Goal: Information Seeking & Learning: Learn about a topic

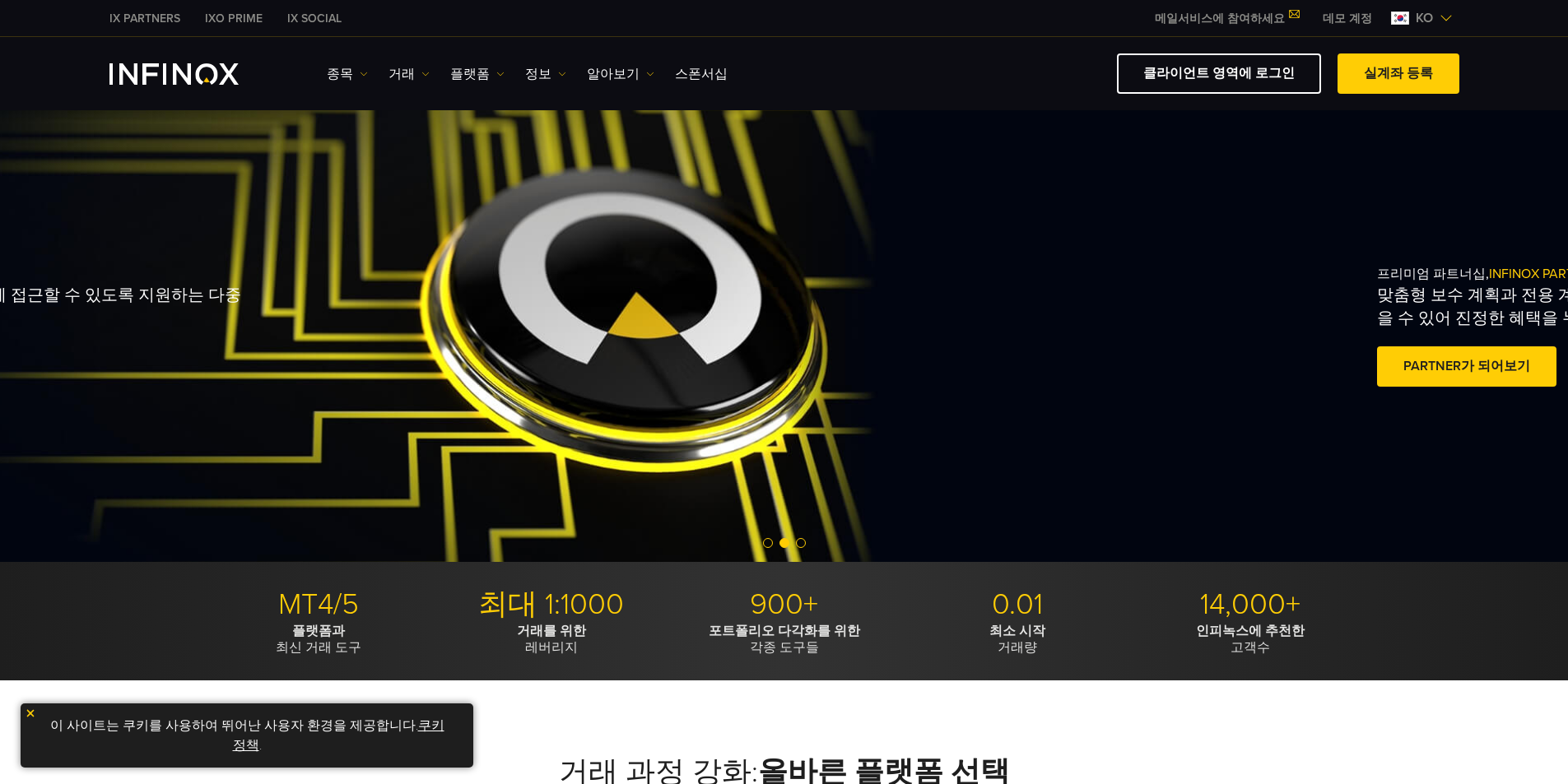
click at [249, 309] on p "전 세계 트레이더들이 금융 시장에 접근할 수 있도록 지원하는 다중 규제 브로커" at bounding box center [4, 306] width 489 height 46
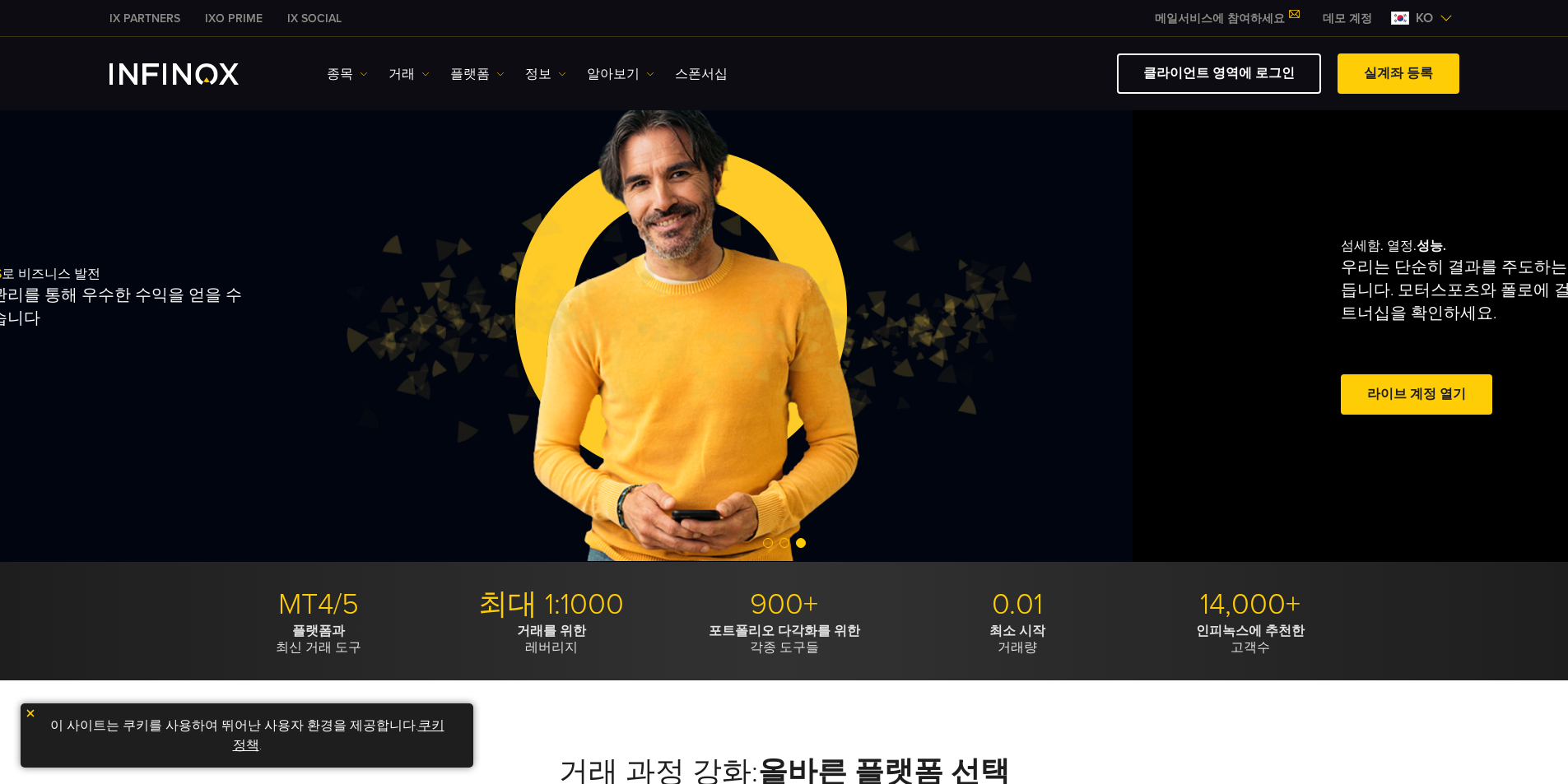
click at [339, 368] on img at bounding box center [685, 328] width 693 height 230
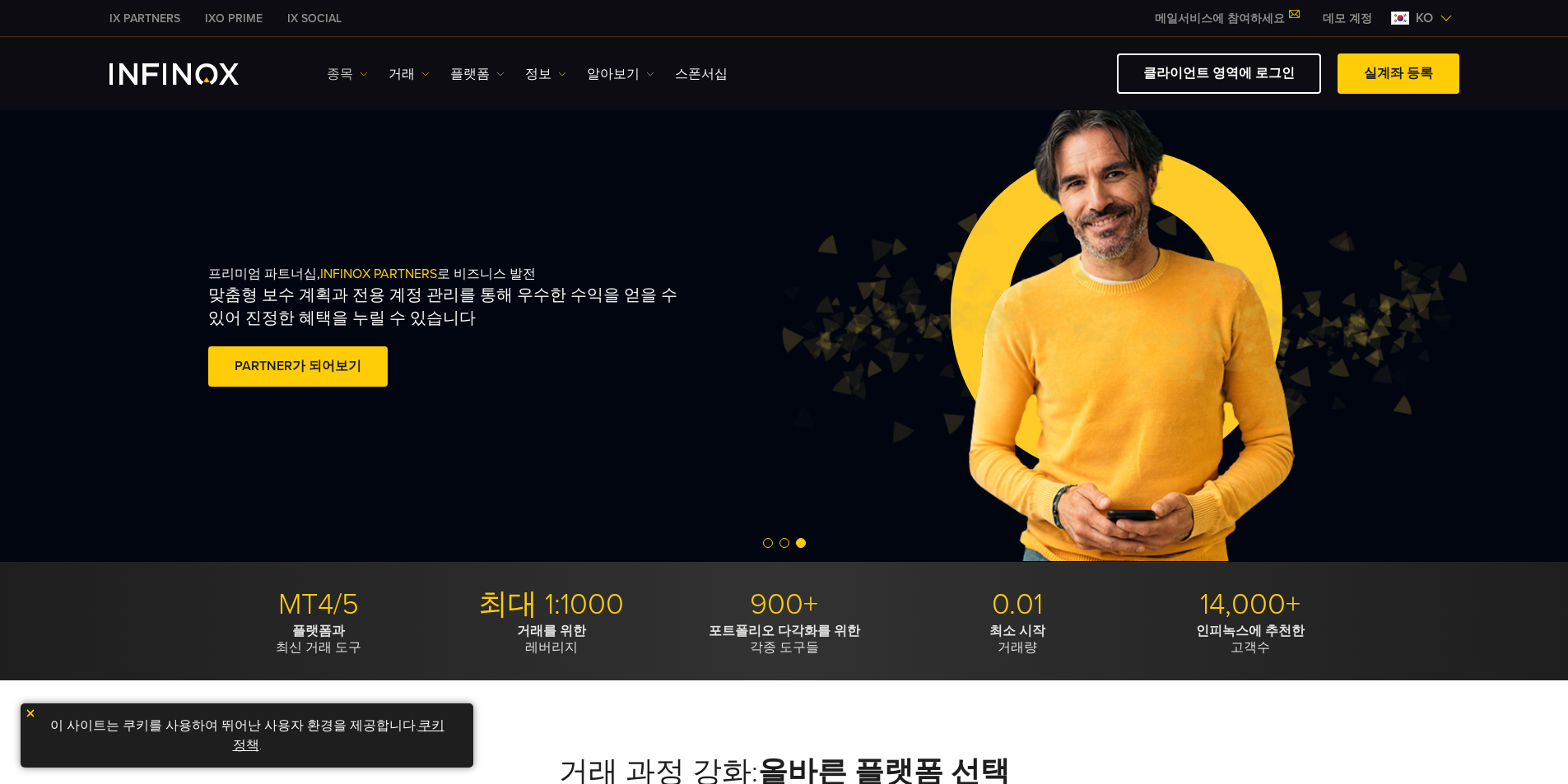
click at [334, 69] on link "종목" at bounding box center [348, 74] width 42 height 20
click at [343, 123] on link "종목" at bounding box center [371, 126] width 89 height 35
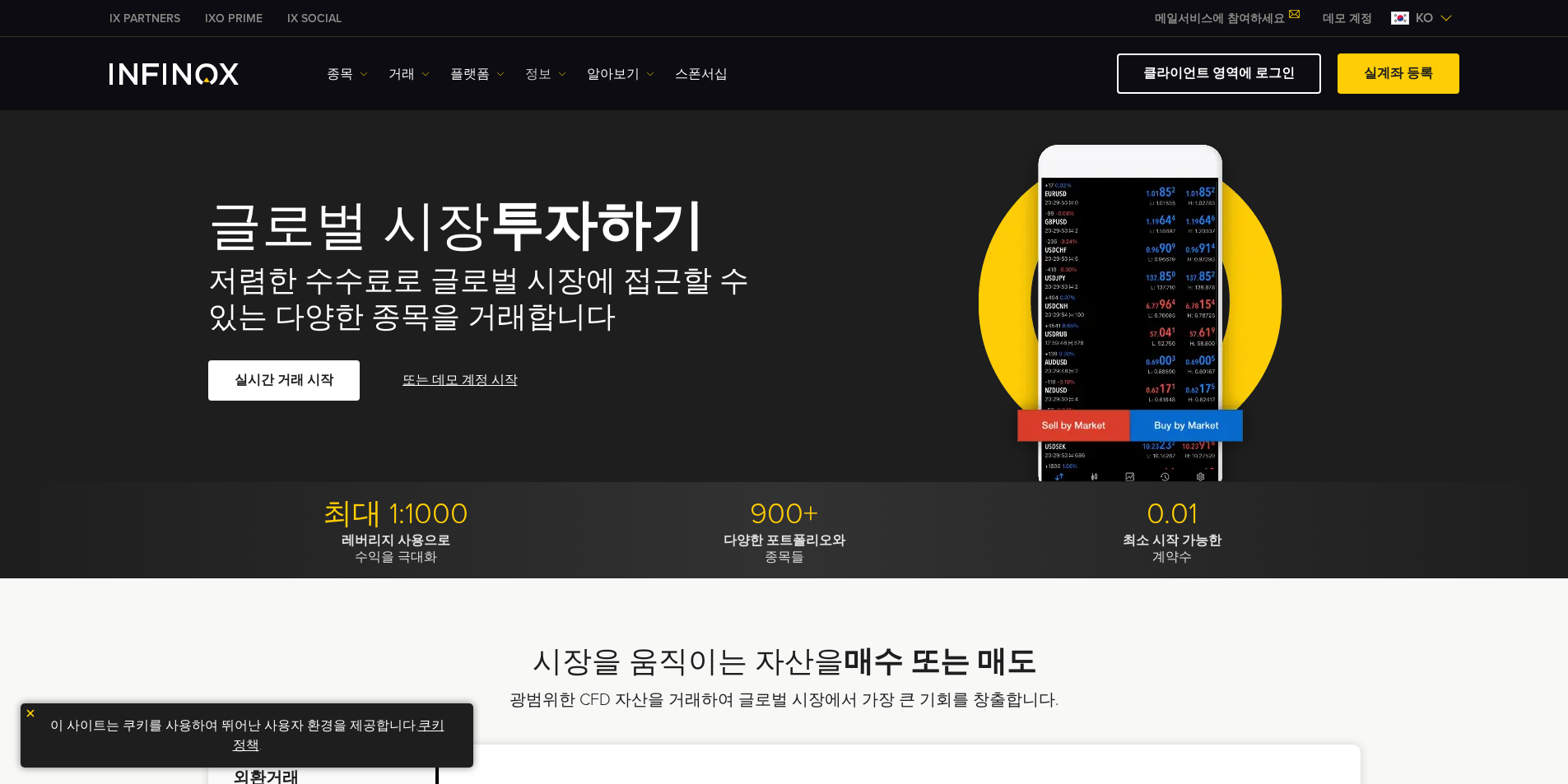
click at [525, 69] on link "정보" at bounding box center [546, 74] width 42 height 20
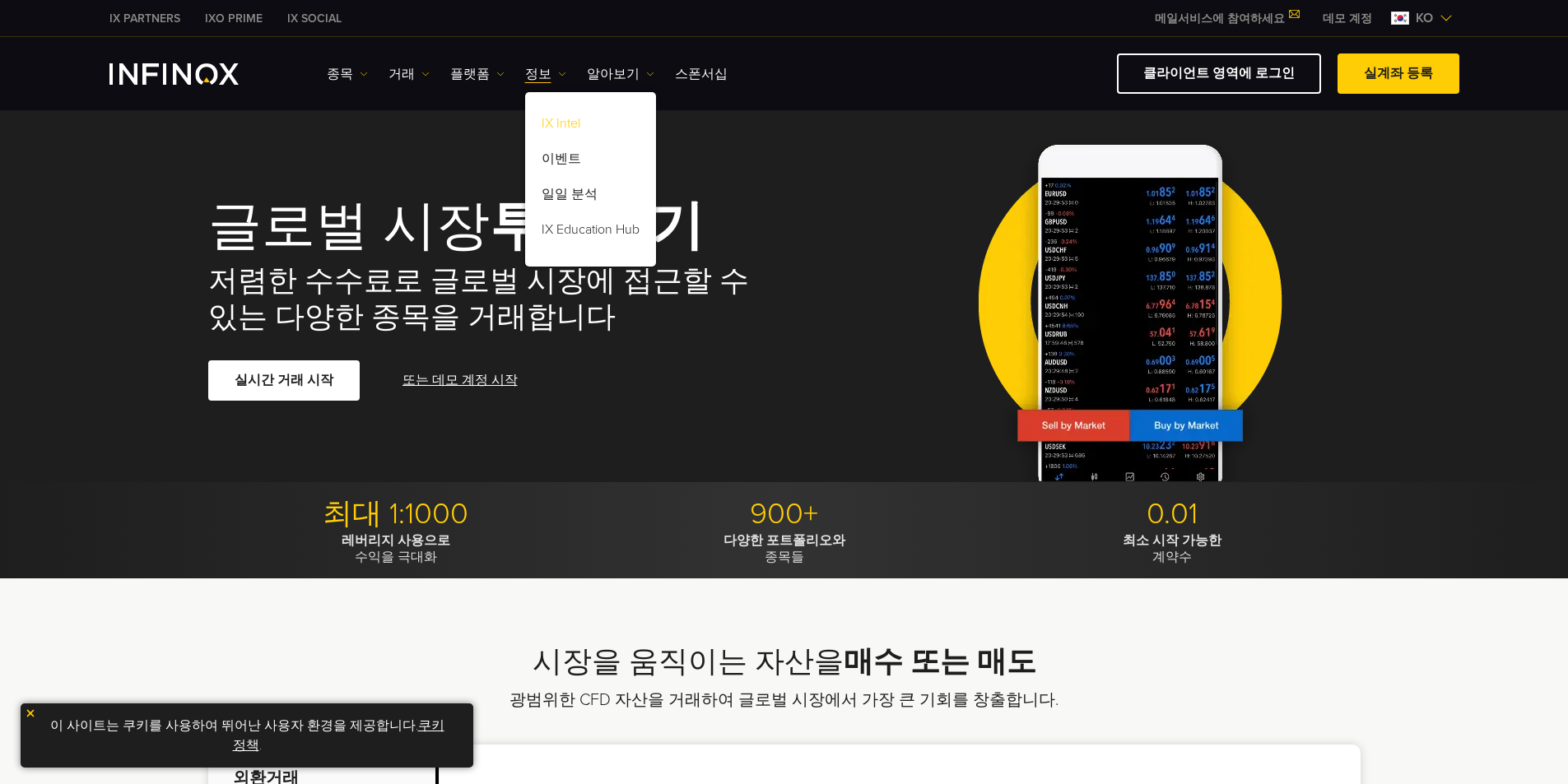
click at [551, 126] on link "IX Intel" at bounding box center [590, 126] width 131 height 35
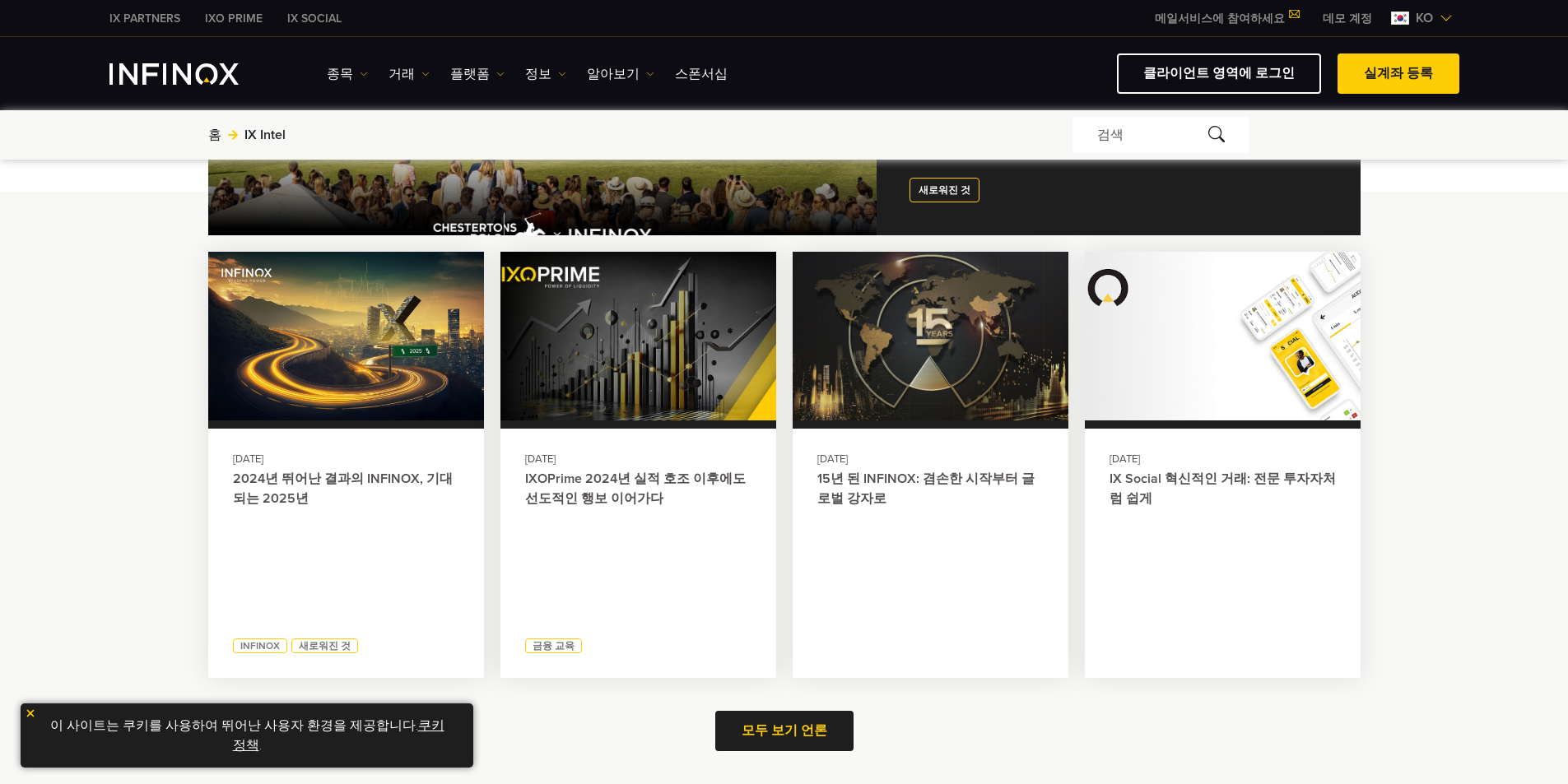
scroll to position [658, 0]
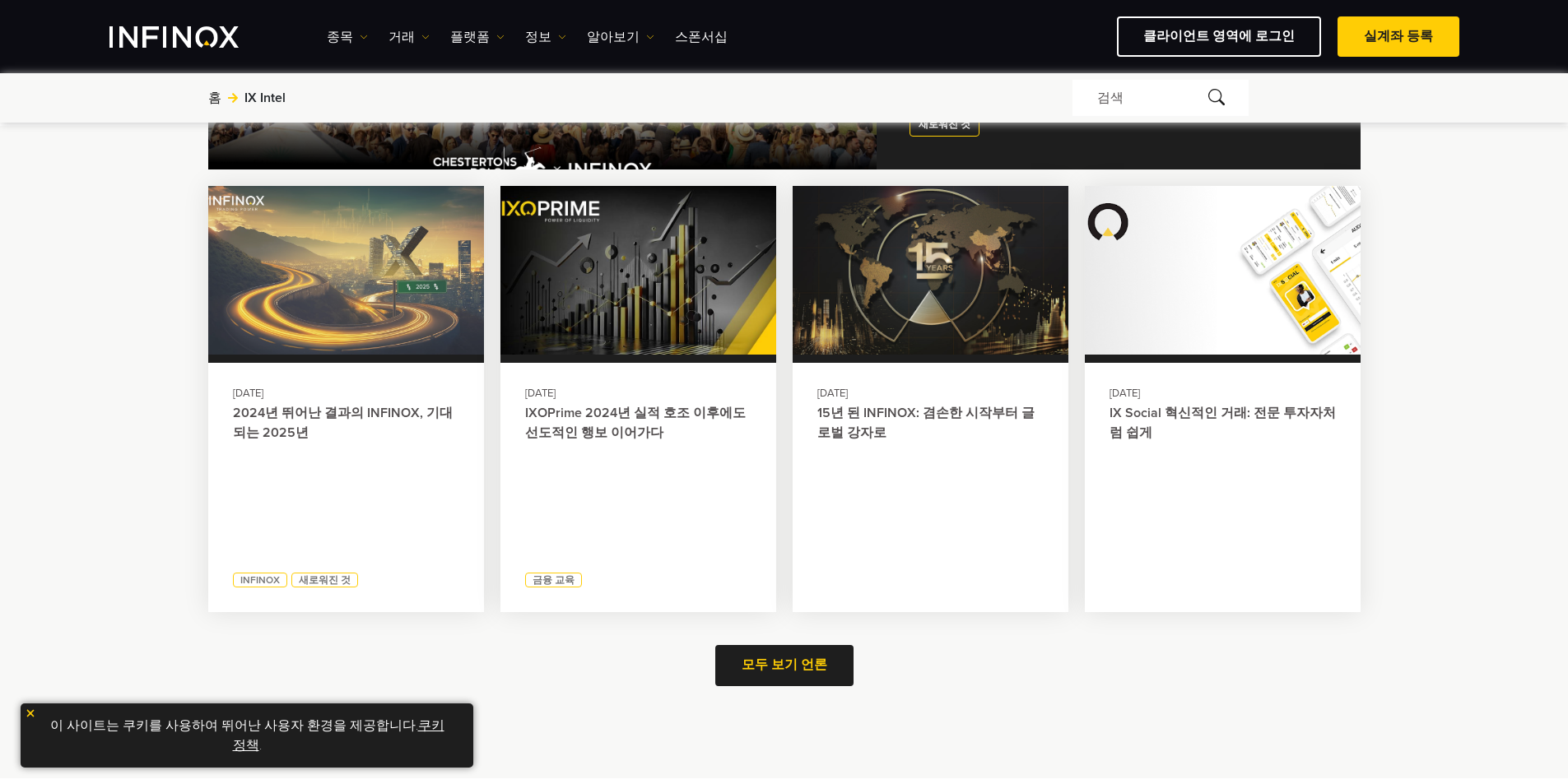
click at [382, 327] on img at bounding box center [345, 271] width 302 height 186
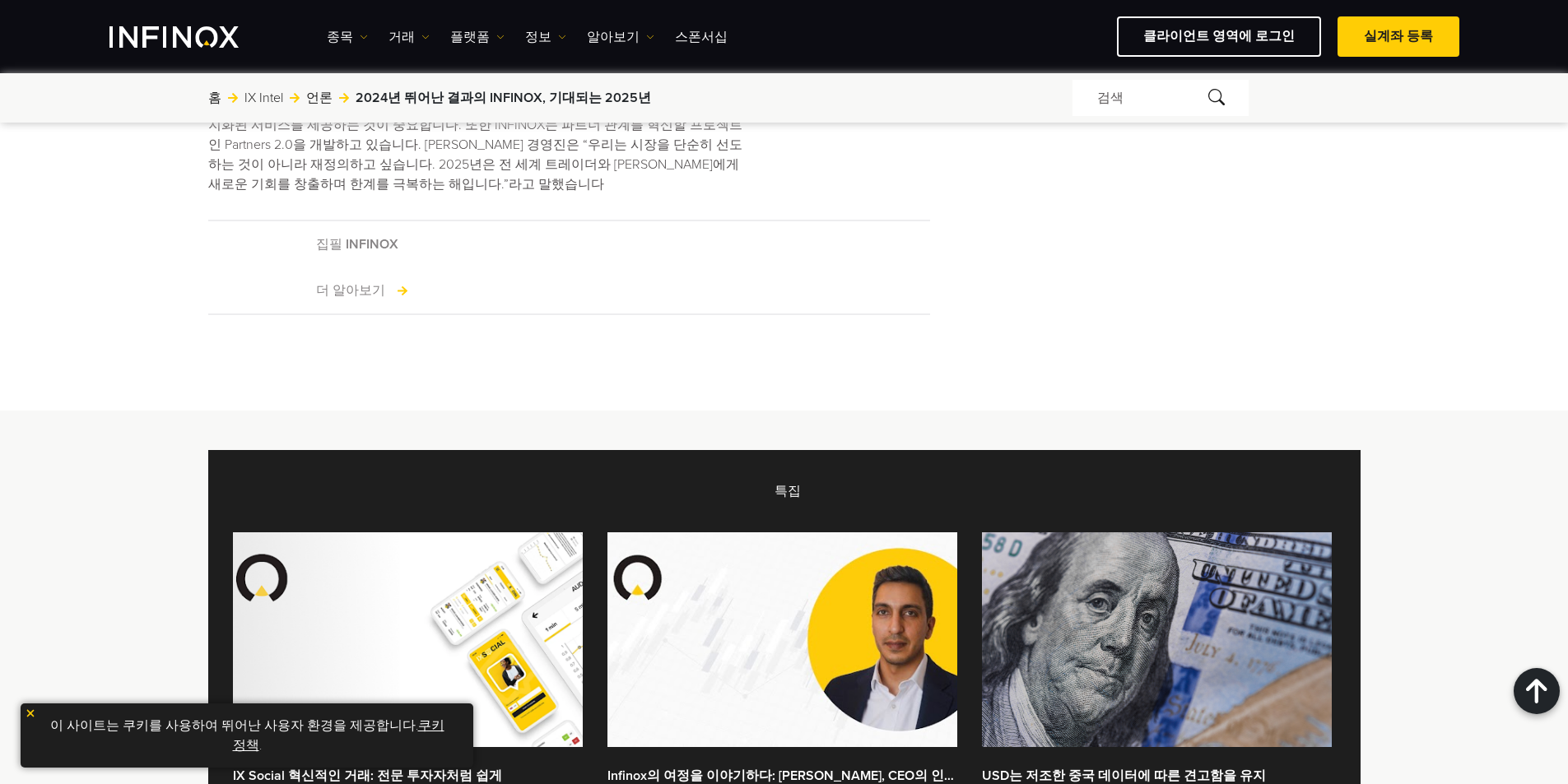
scroll to position [1563, 0]
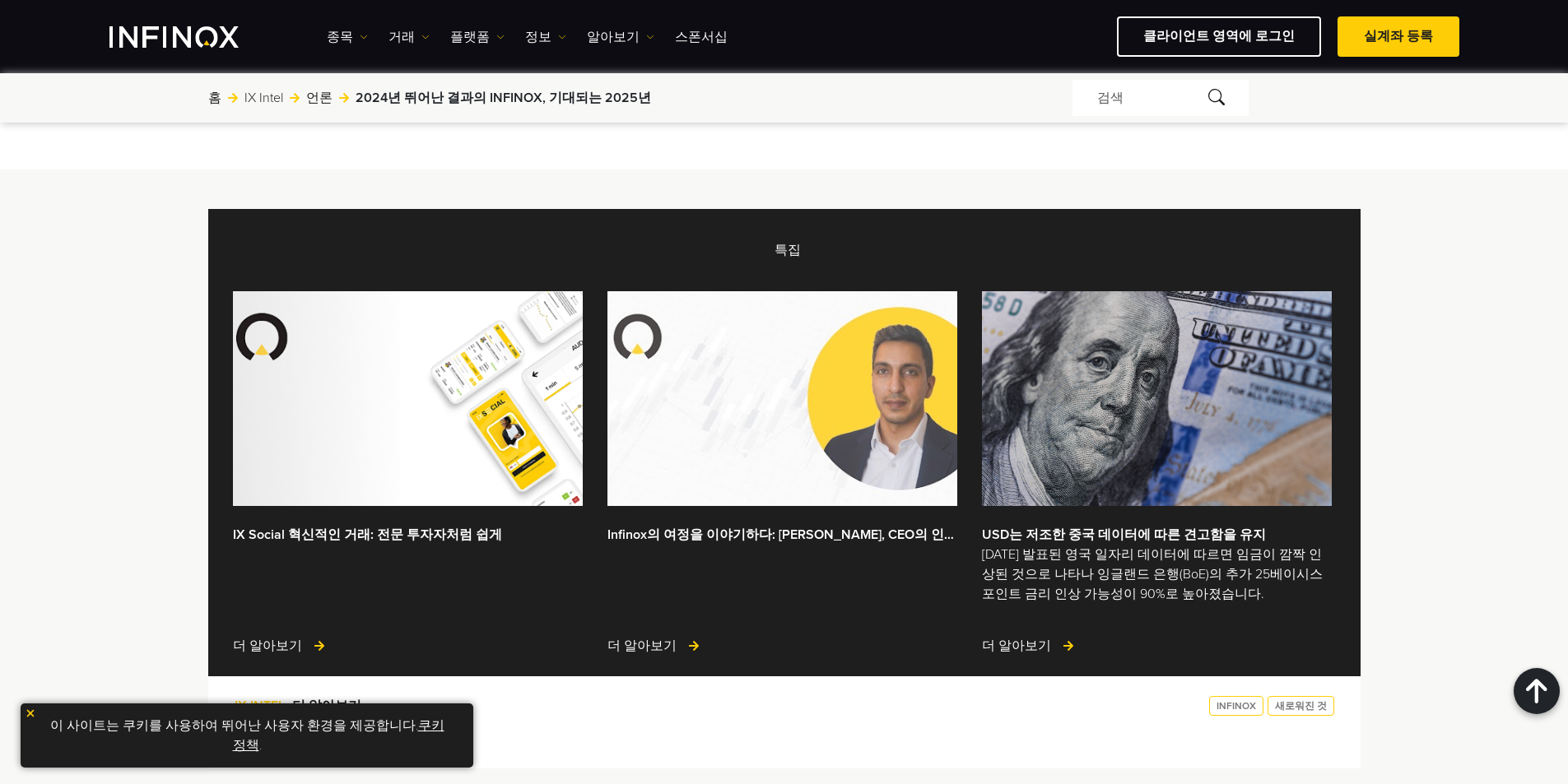
click at [726, 410] on img at bounding box center [782, 398] width 350 height 215
click at [836, 386] on img at bounding box center [782, 398] width 350 height 215
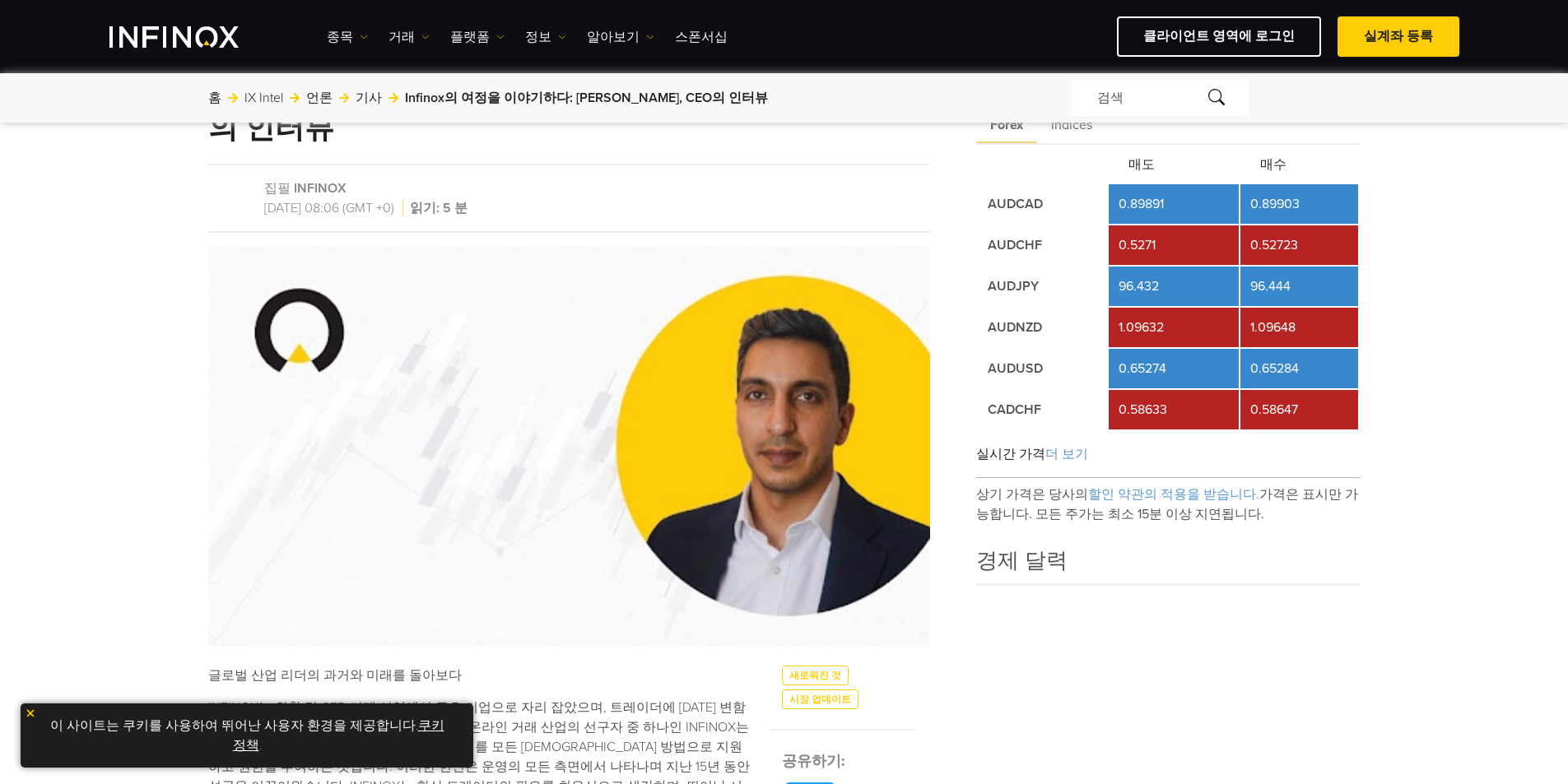
click at [797, 366] on img at bounding box center [568, 446] width 722 height 401
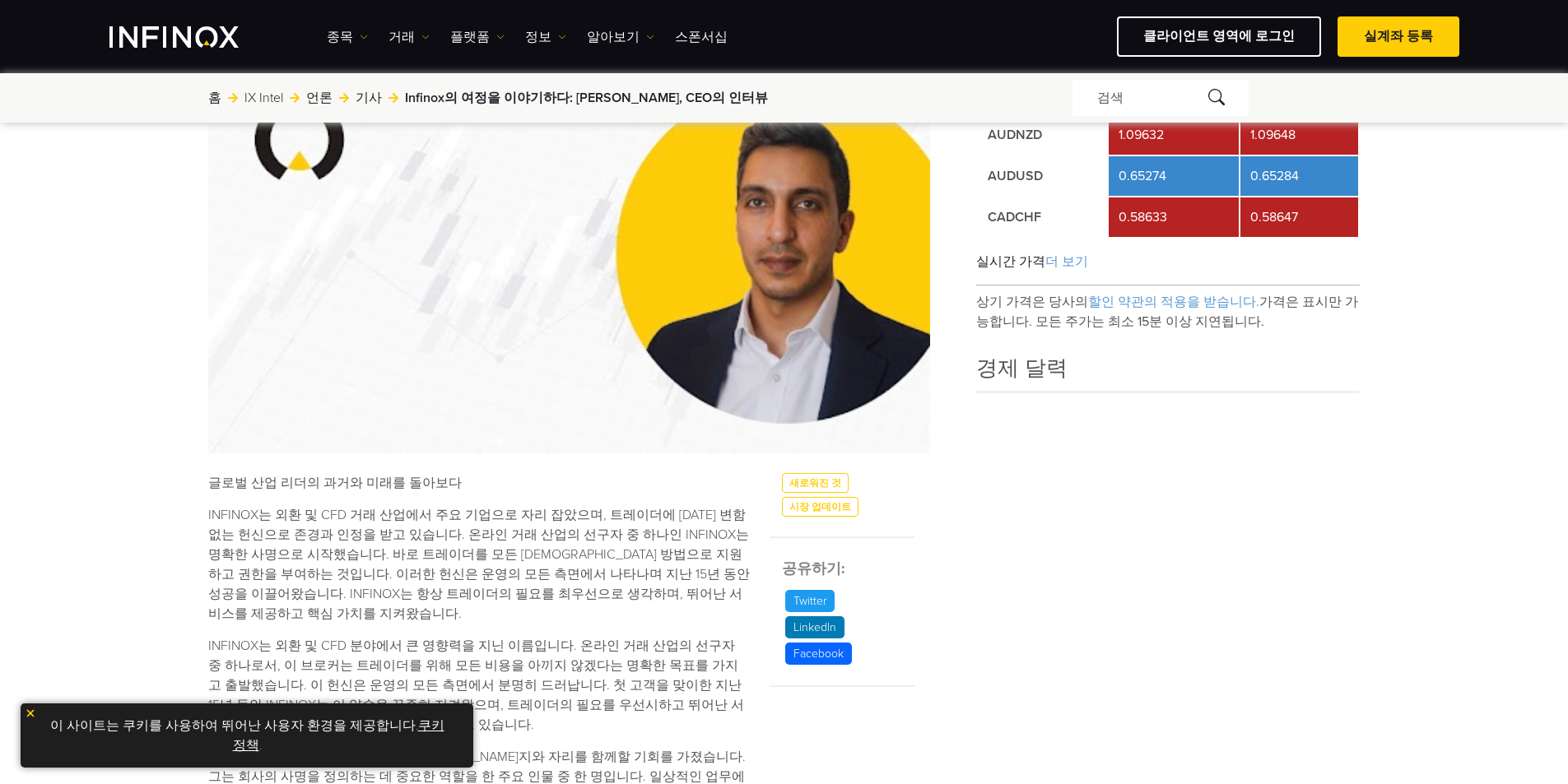
scroll to position [411, 0]
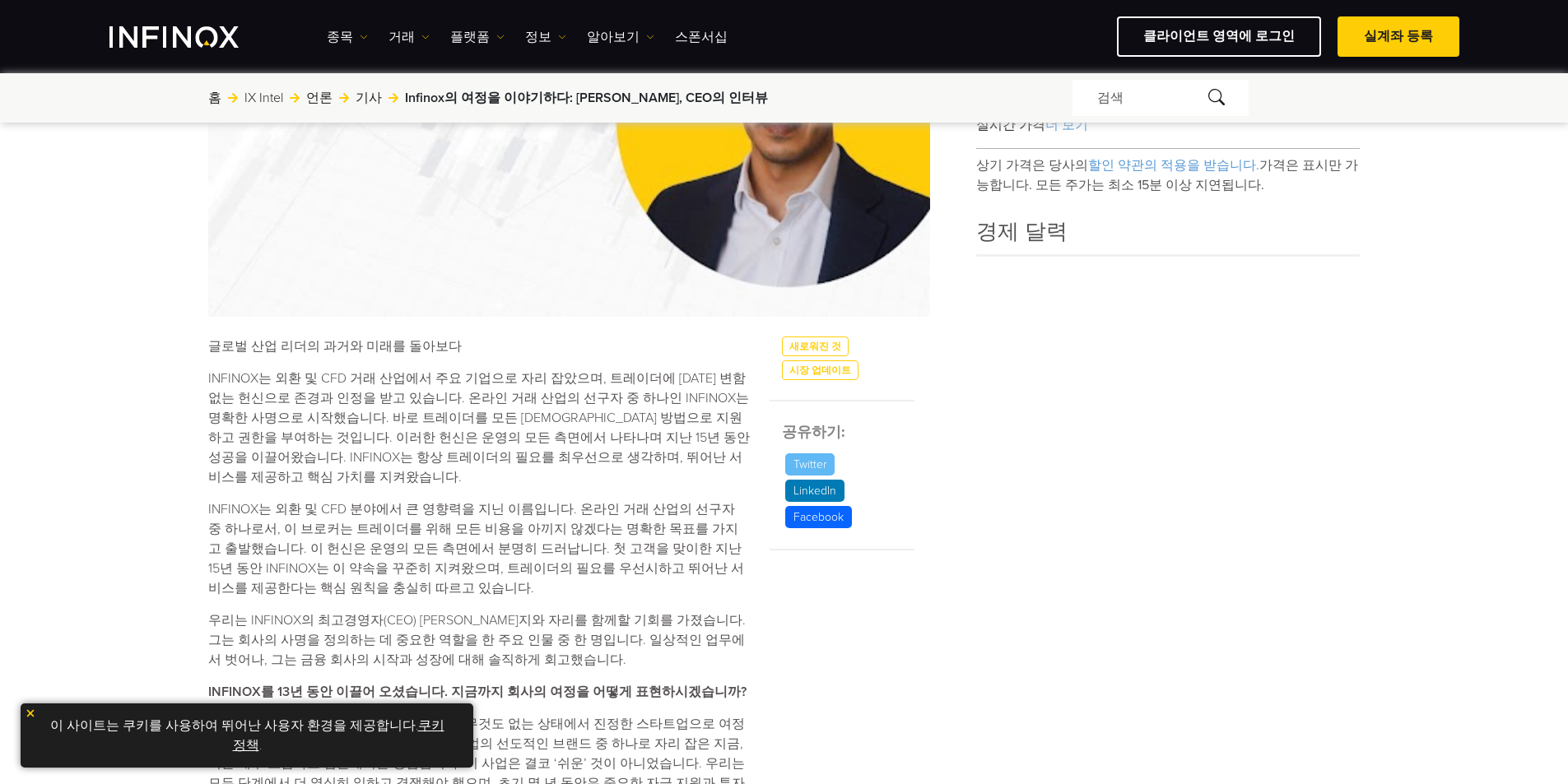
click at [809, 453] on p "Twitter" at bounding box center [810, 464] width 50 height 23
click at [831, 480] on p "LinkedIn" at bounding box center [815, 490] width 60 height 23
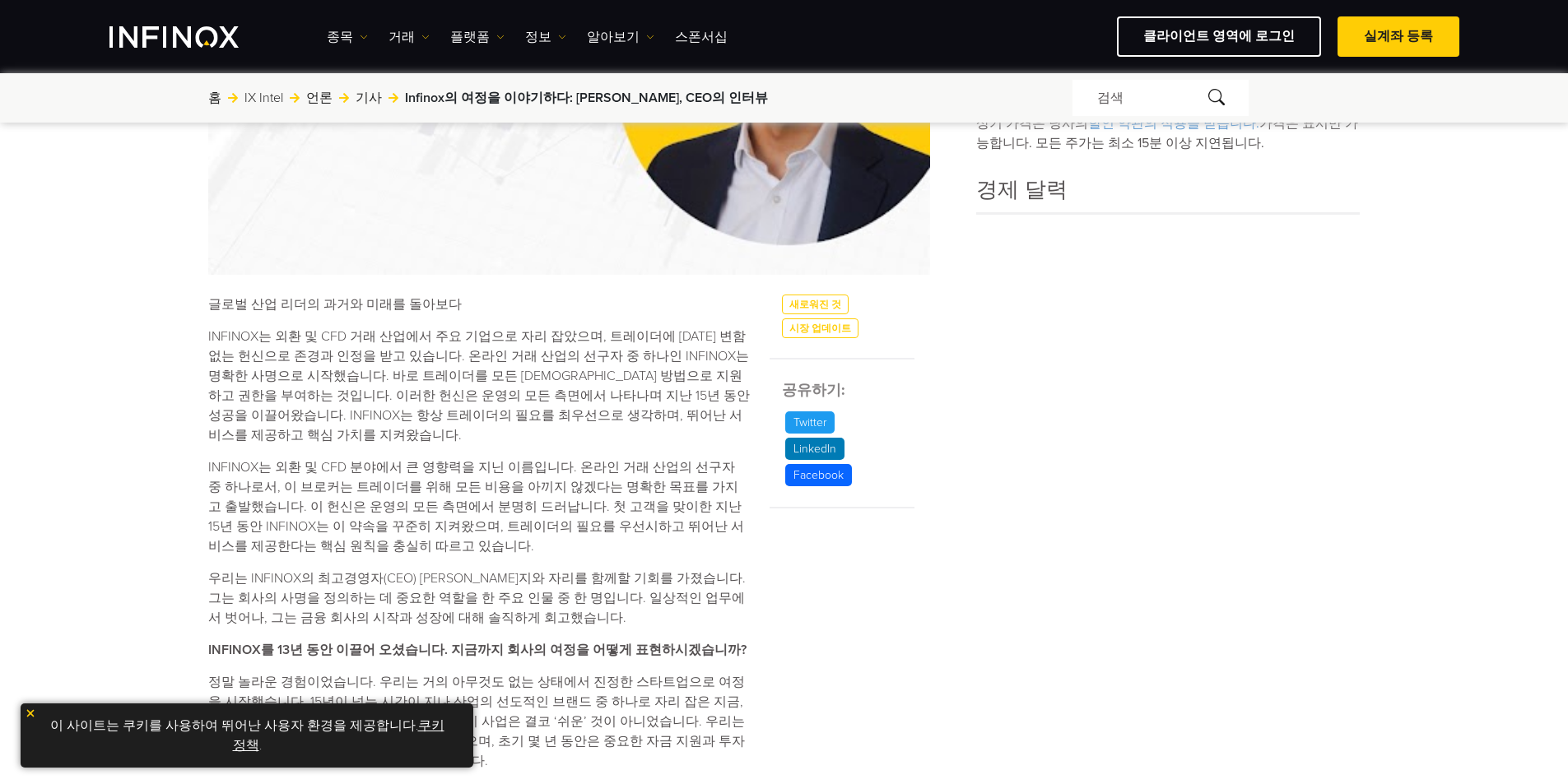
scroll to position [494, 0]
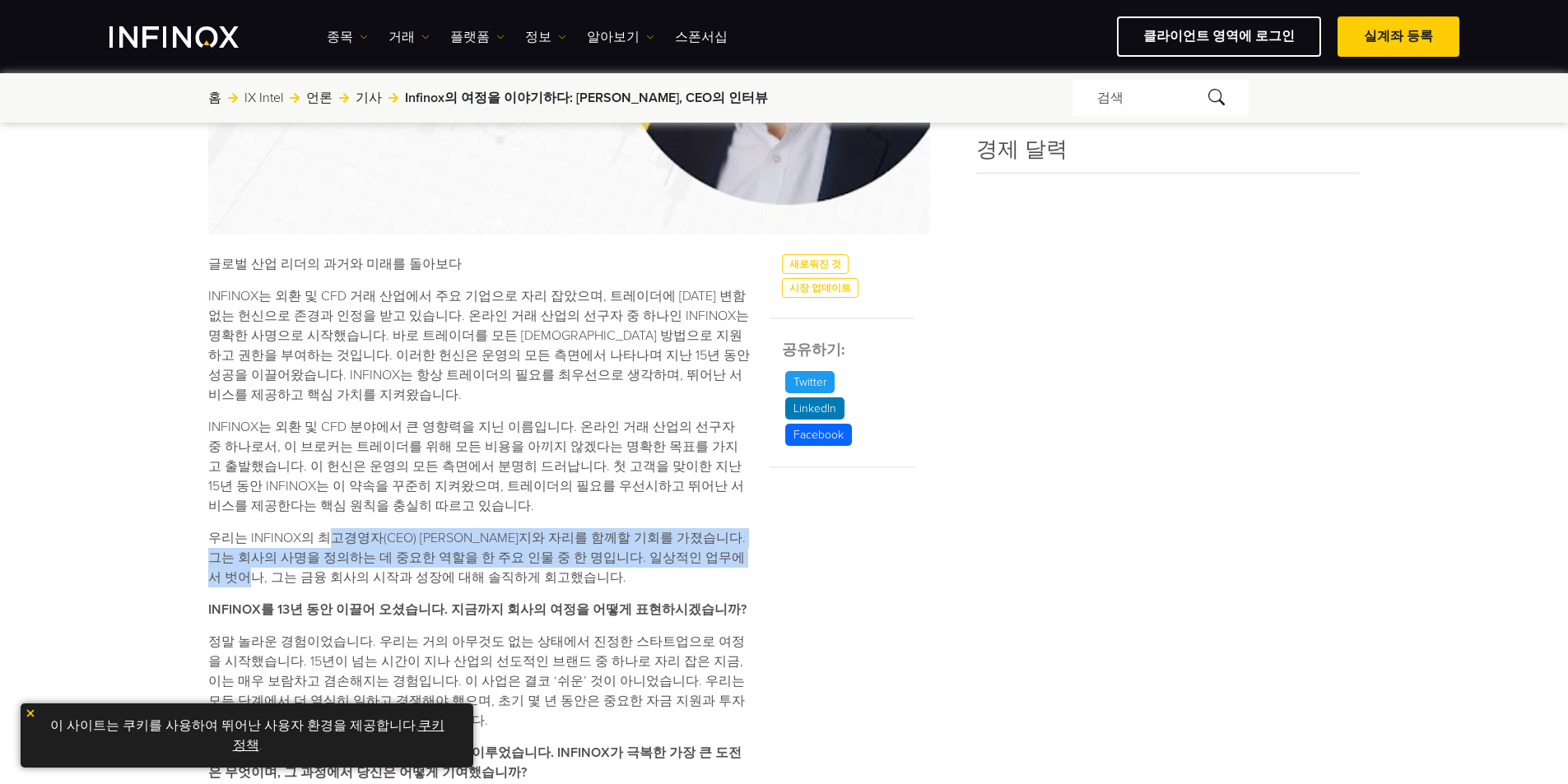
drag, startPoint x: 390, startPoint y: 492, endPoint x: 768, endPoint y: 503, distance: 378.2
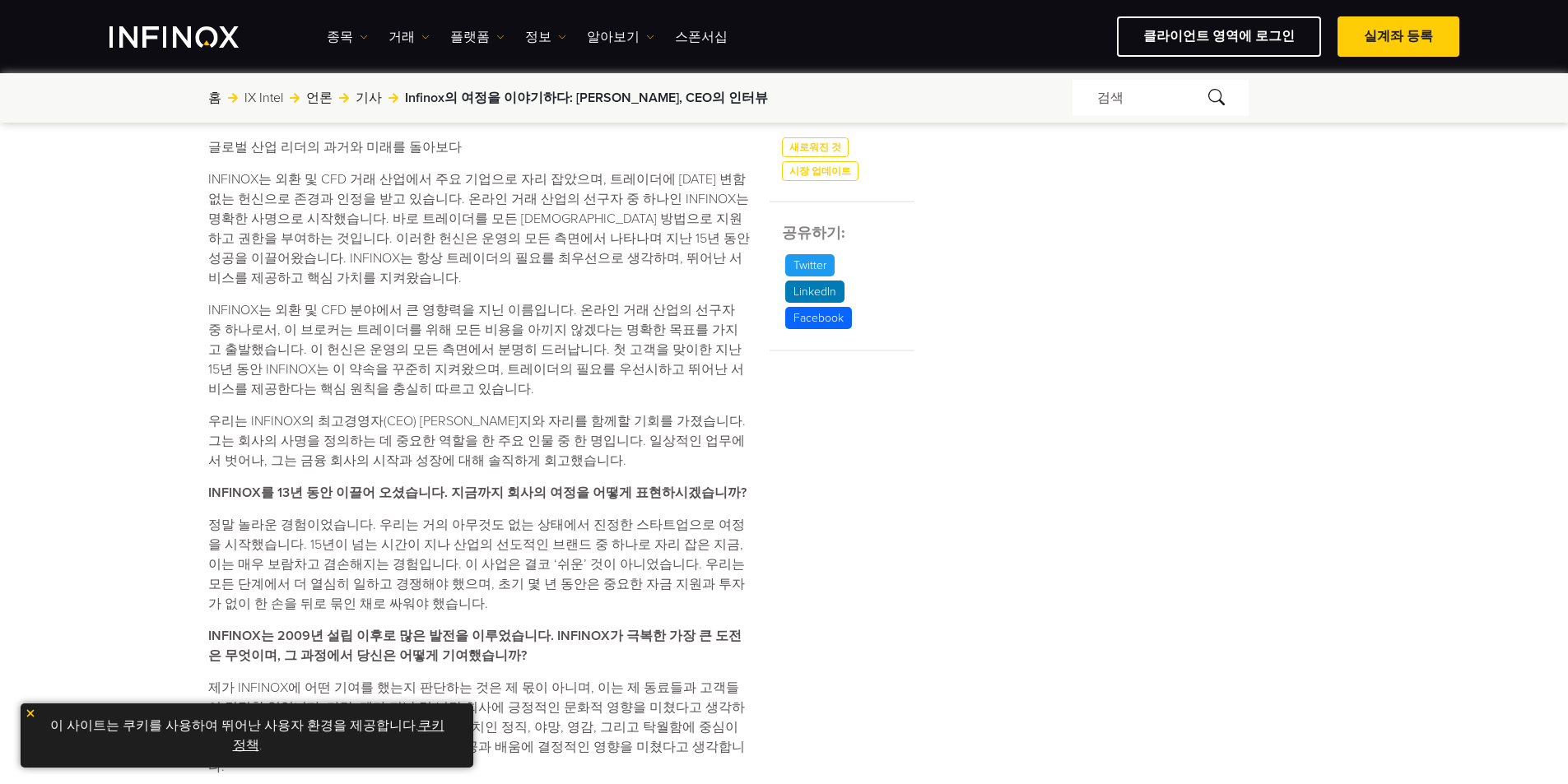
scroll to position [658, 0]
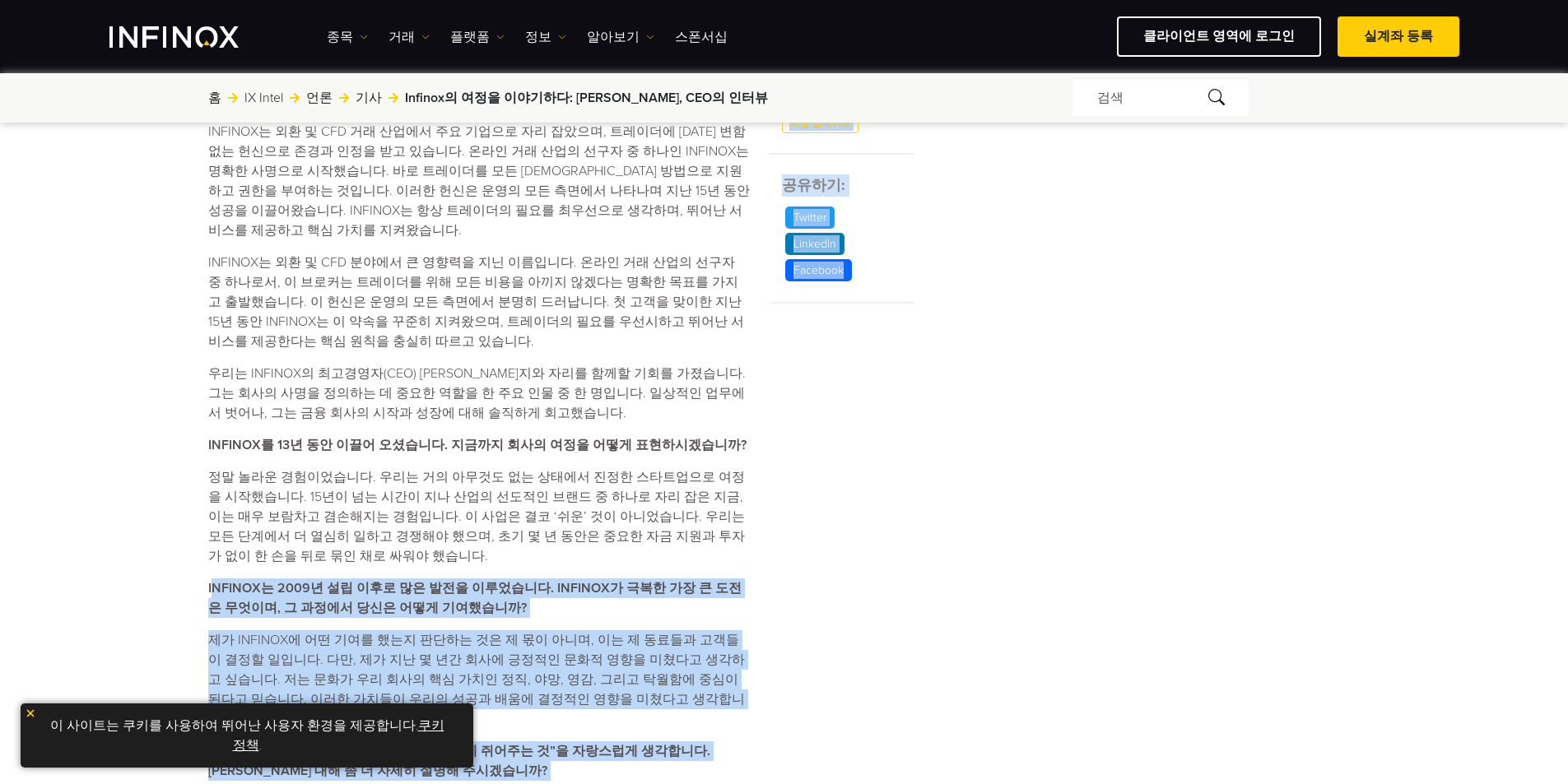
drag, startPoint x: 214, startPoint y: 538, endPoint x: 792, endPoint y: 518, distance: 578.3
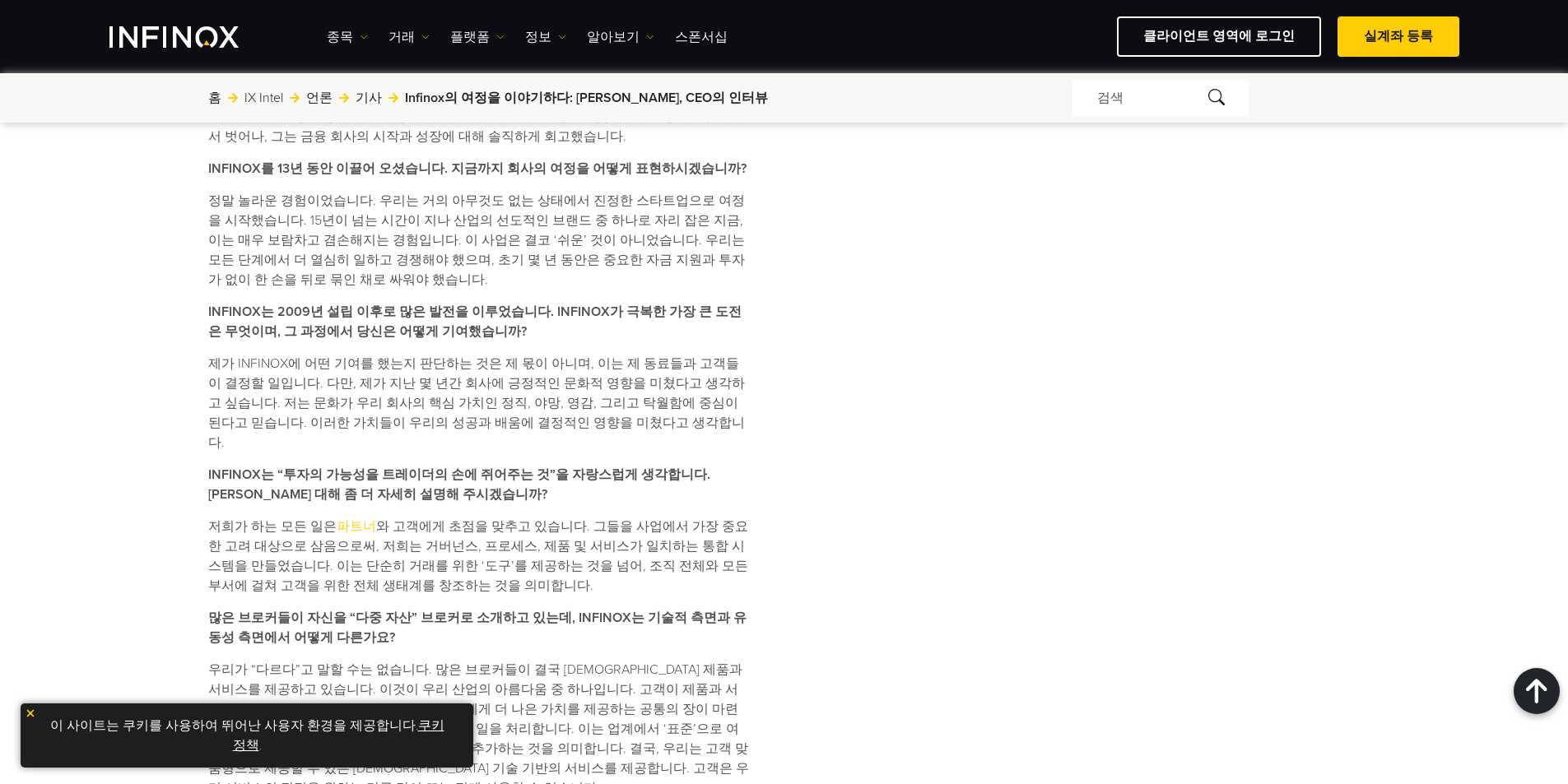
scroll to position [987, 0]
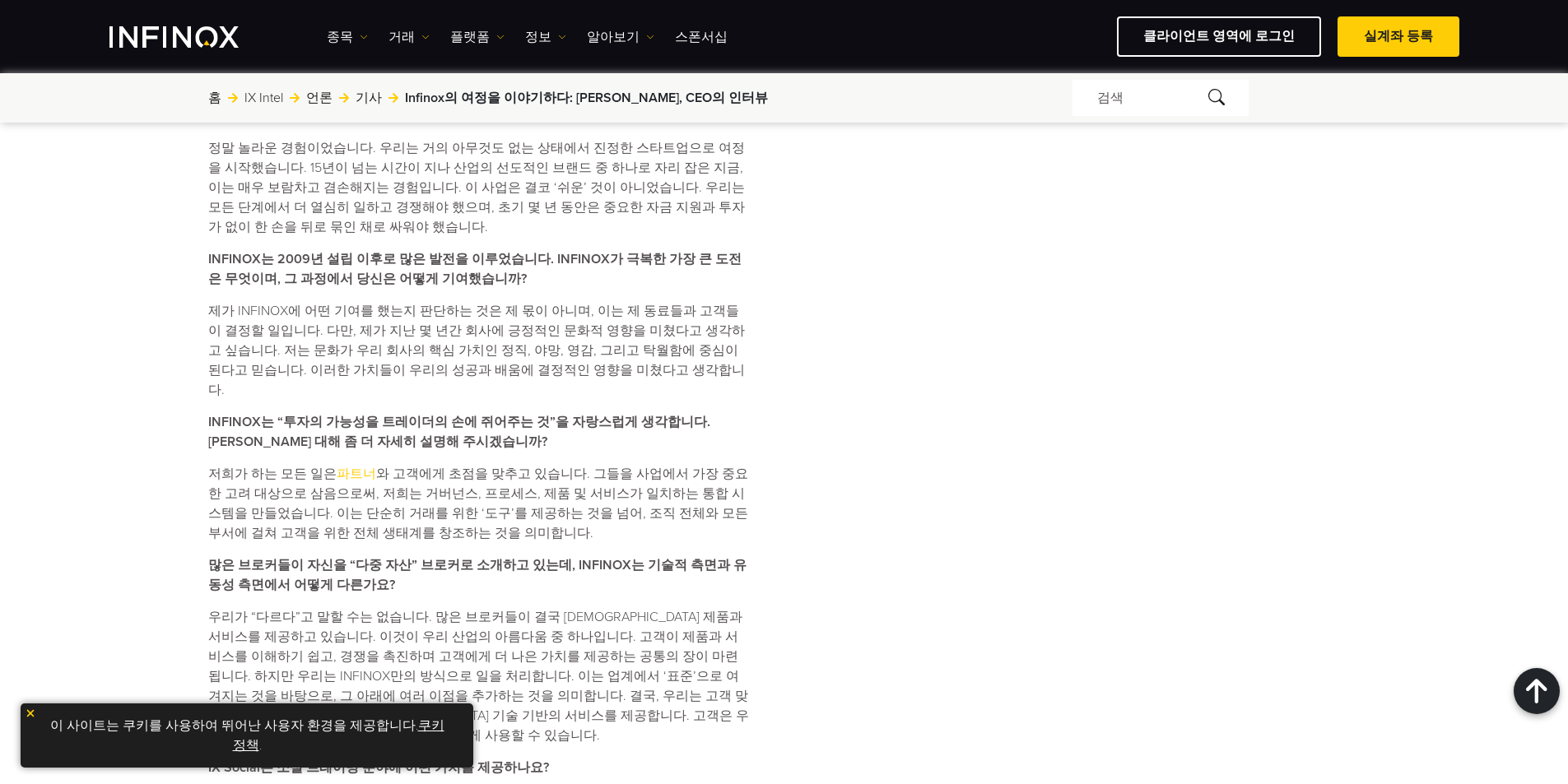
click at [32, 711] on img at bounding box center [30, 713] width 12 height 12
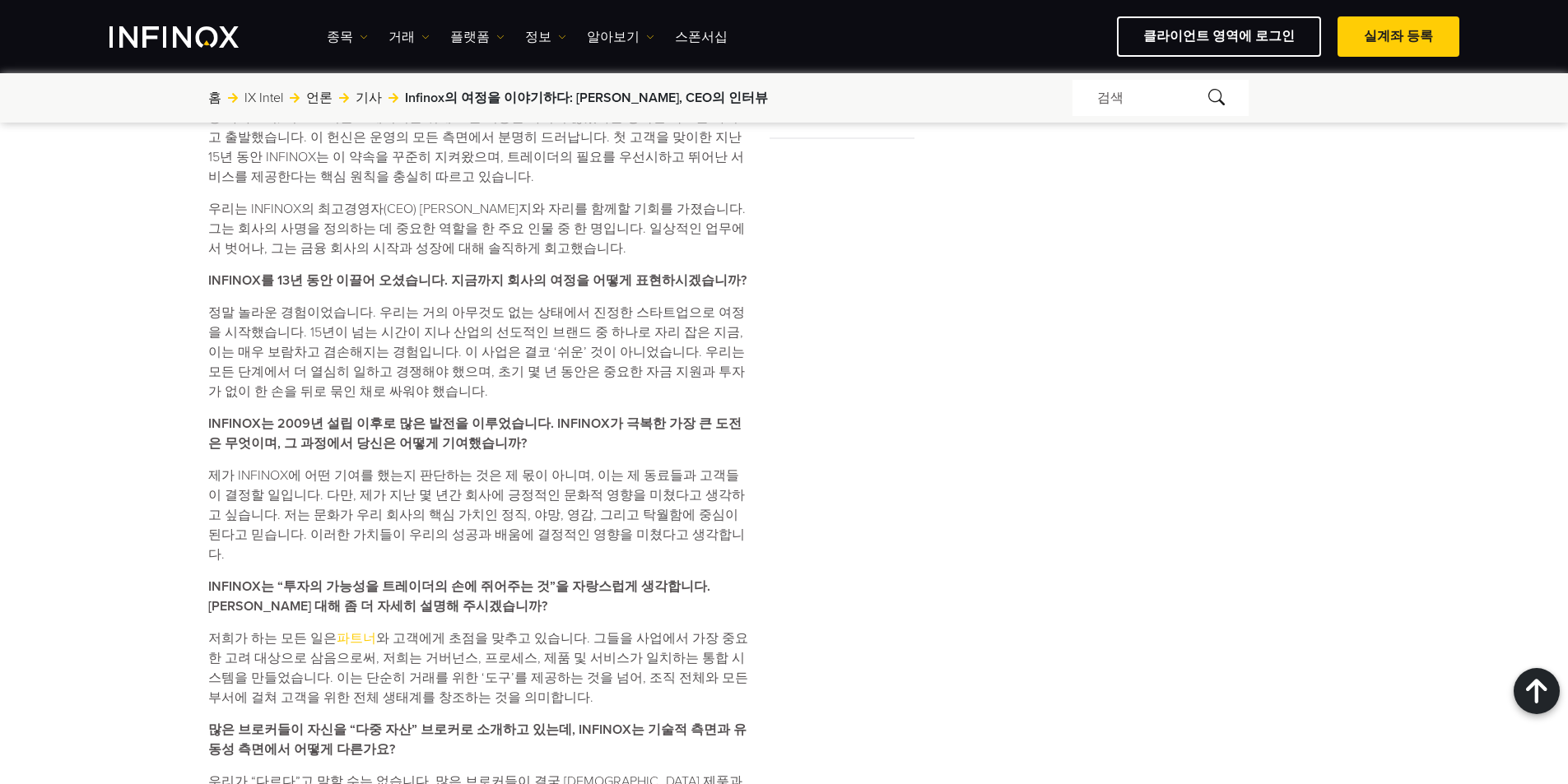
scroll to position [1152, 0]
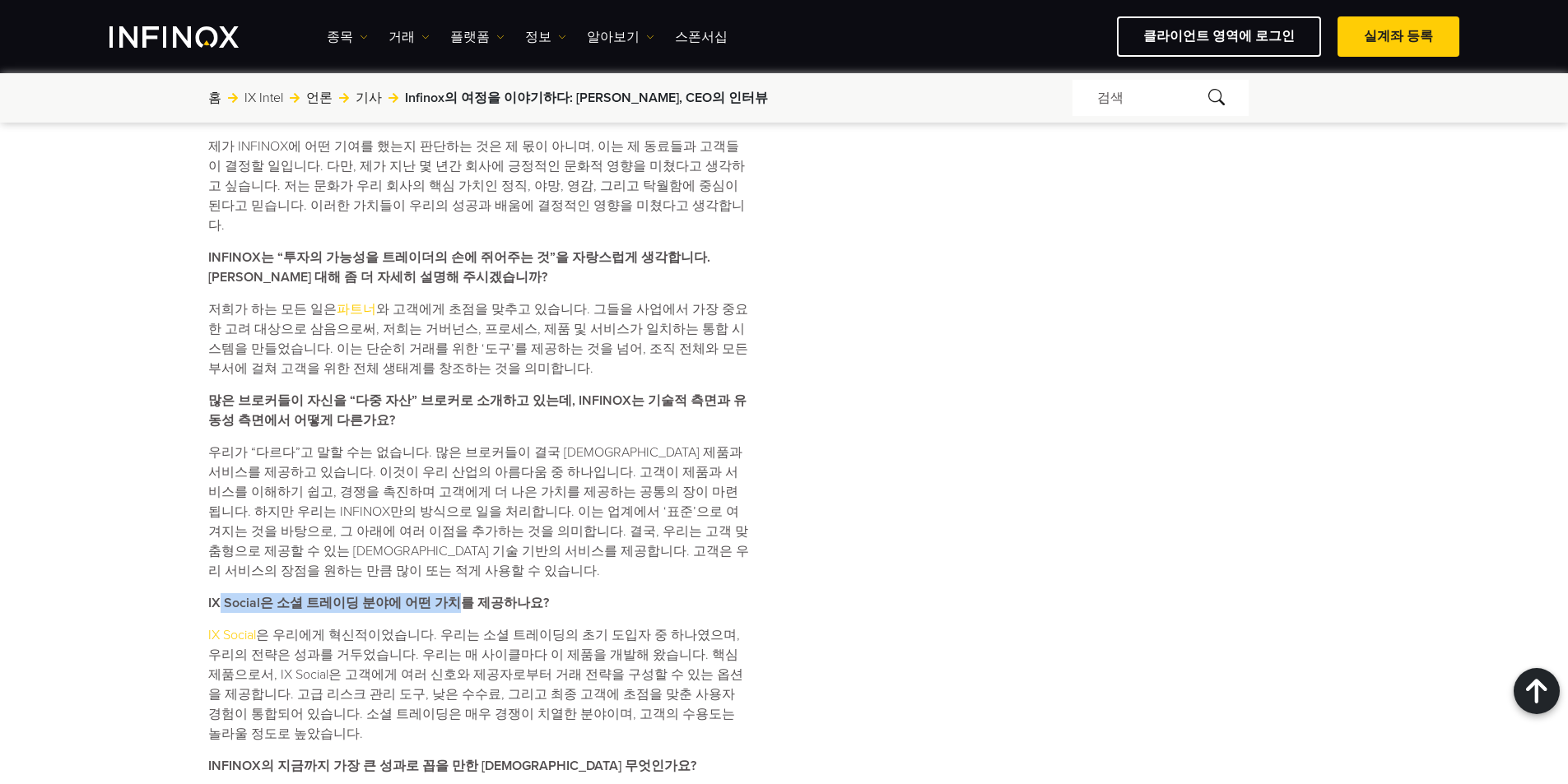
drag, startPoint x: 217, startPoint y: 520, endPoint x: 503, endPoint y: 502, distance: 286.6
click at [500, 501] on div "글로벌 산업 리더의 과거와 미래를 돌아보다 INFINOX는 외환 및 CFD 거래 산업에서 주요 기업으로 자리 잡았으며, 트레이더에 [DATE]…" at bounding box center [478, 476] width 541 height 1759
drag, startPoint x: 257, startPoint y: 661, endPoint x: 603, endPoint y: 644, distance: 346.4
click at [595, 645] on div "글로벌 산업 리더의 과거와 미래를 돌아보다 INFINOX는 외환 및 CFD 거래 산업에서 주요 기업으로 자리 잡았으며, 트레이더에 [DATE]…" at bounding box center [478, 476] width 541 height 1759
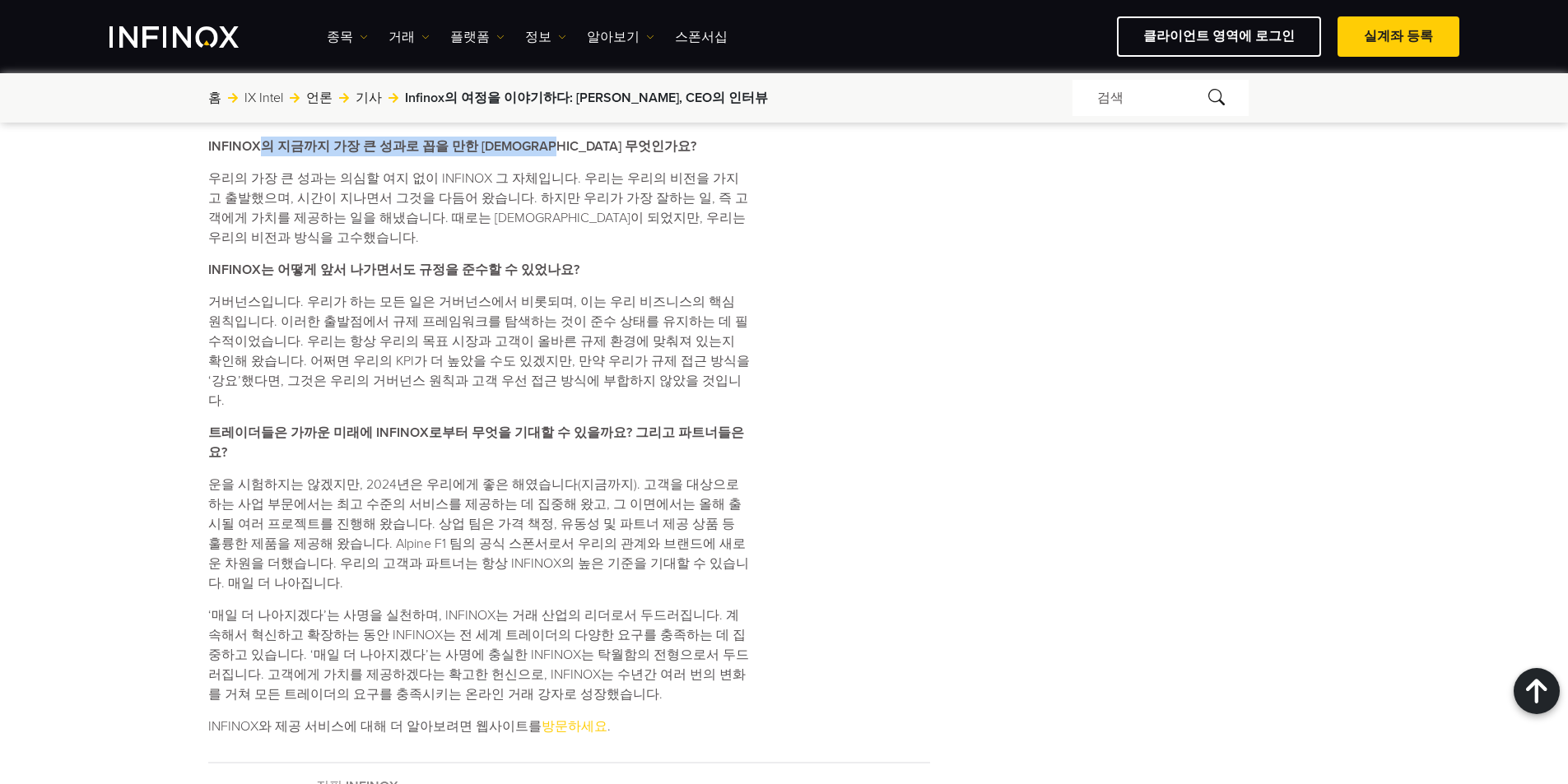
scroll to position [1810, 0]
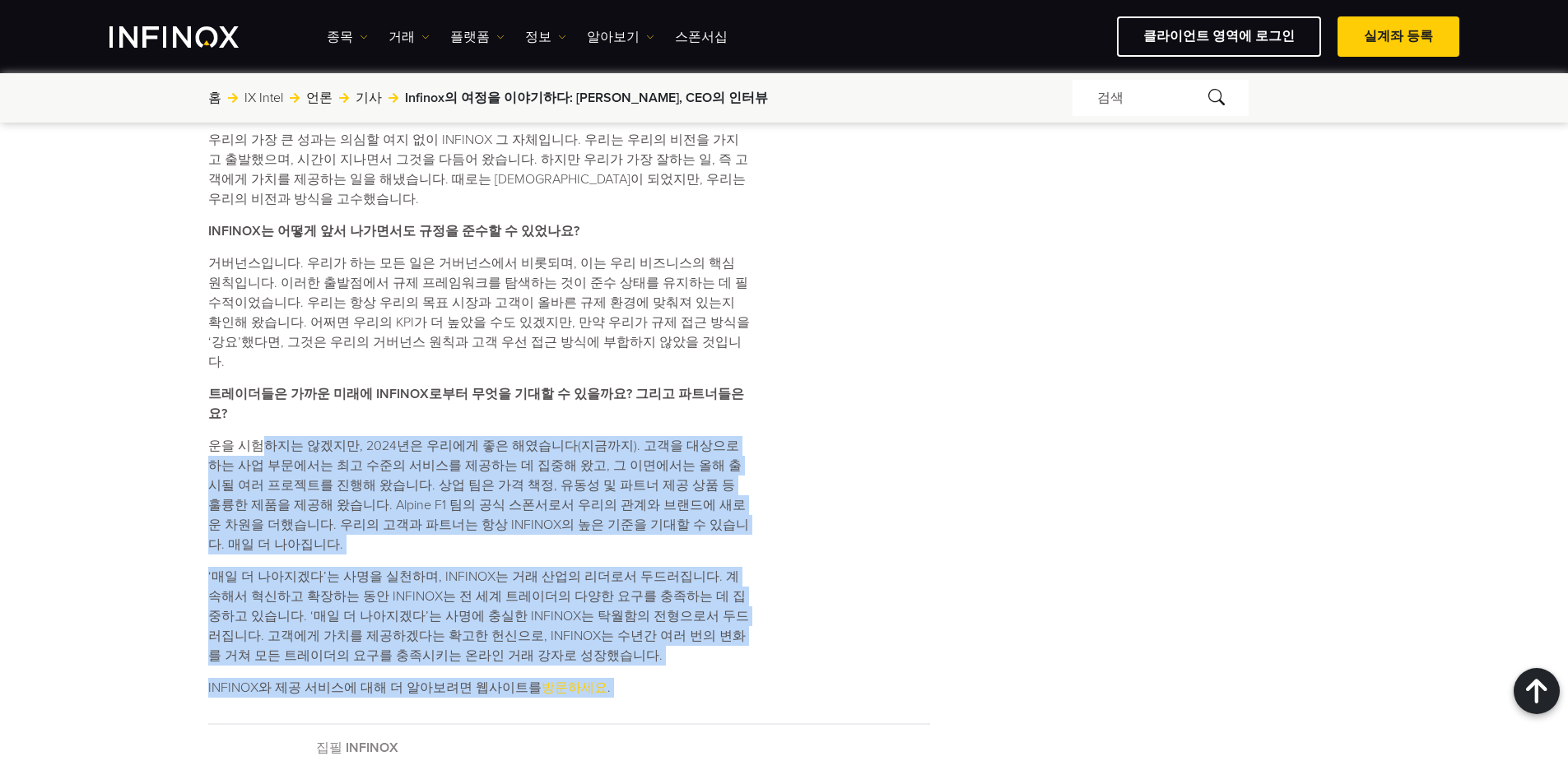
drag, startPoint x: 580, startPoint y: 262, endPoint x: 264, endPoint y: 282, distance: 316.6
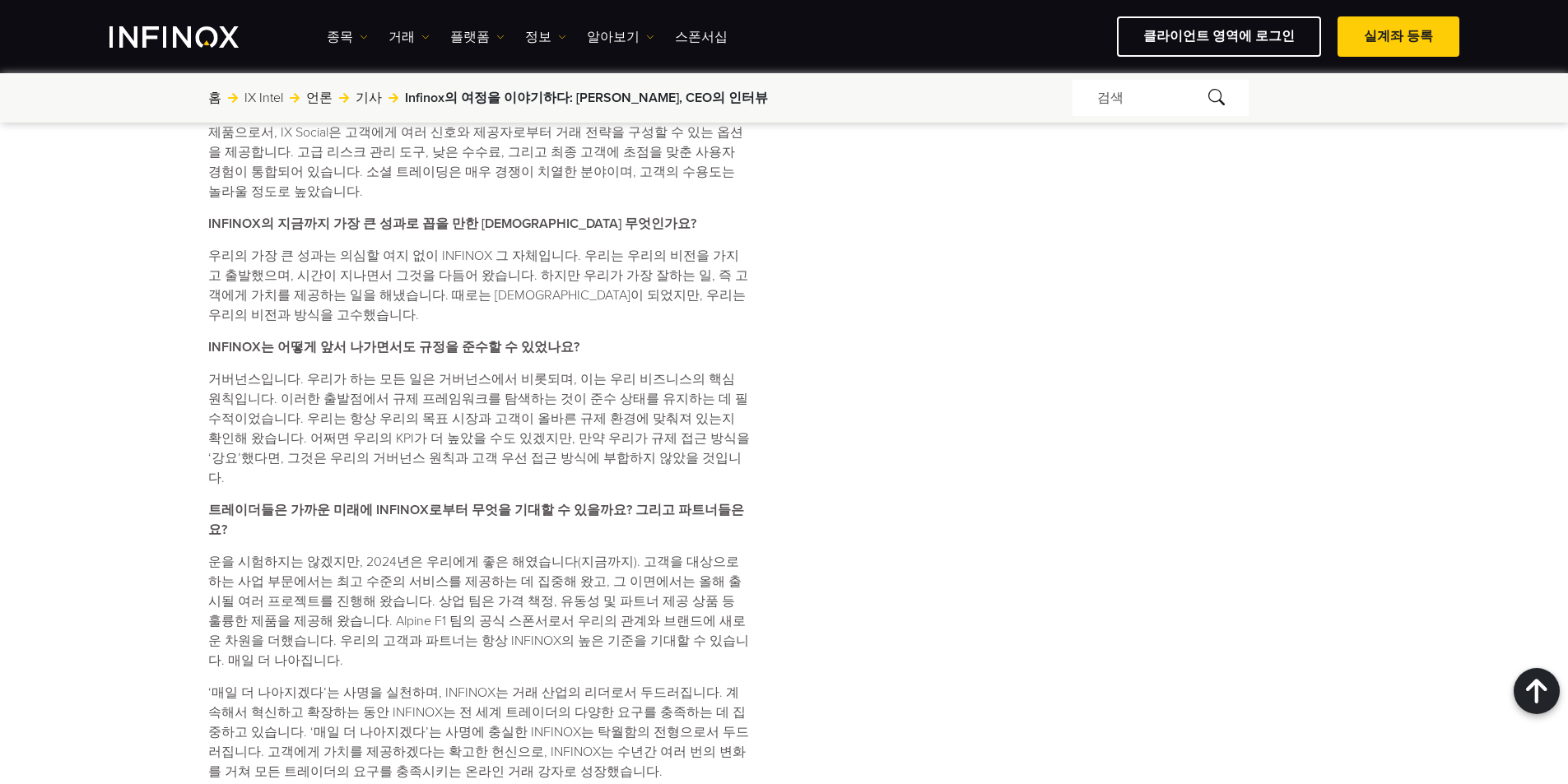
scroll to position [1646, 0]
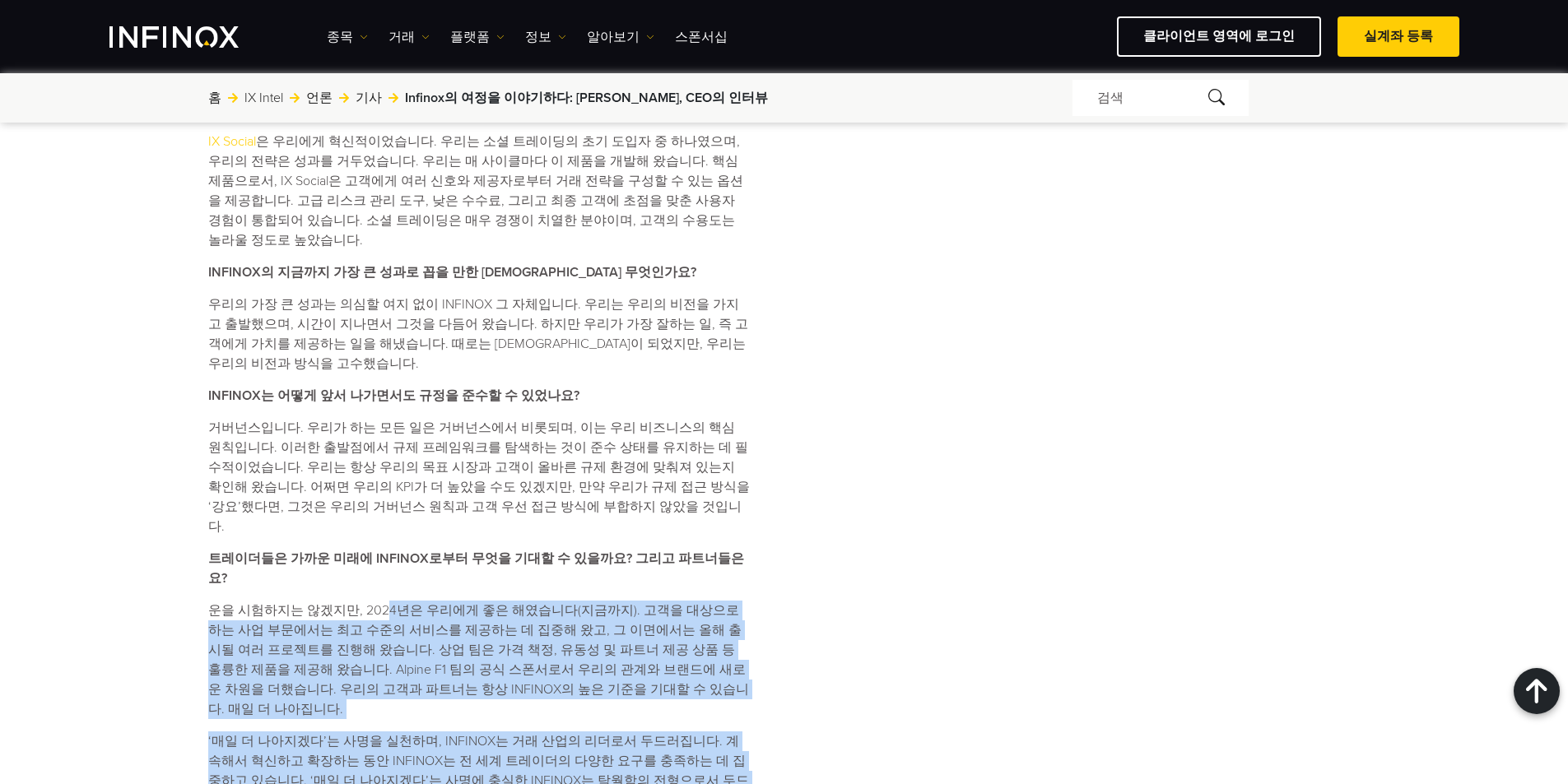
drag, startPoint x: 699, startPoint y: 452, endPoint x: 829, endPoint y: 458, distance: 130.1
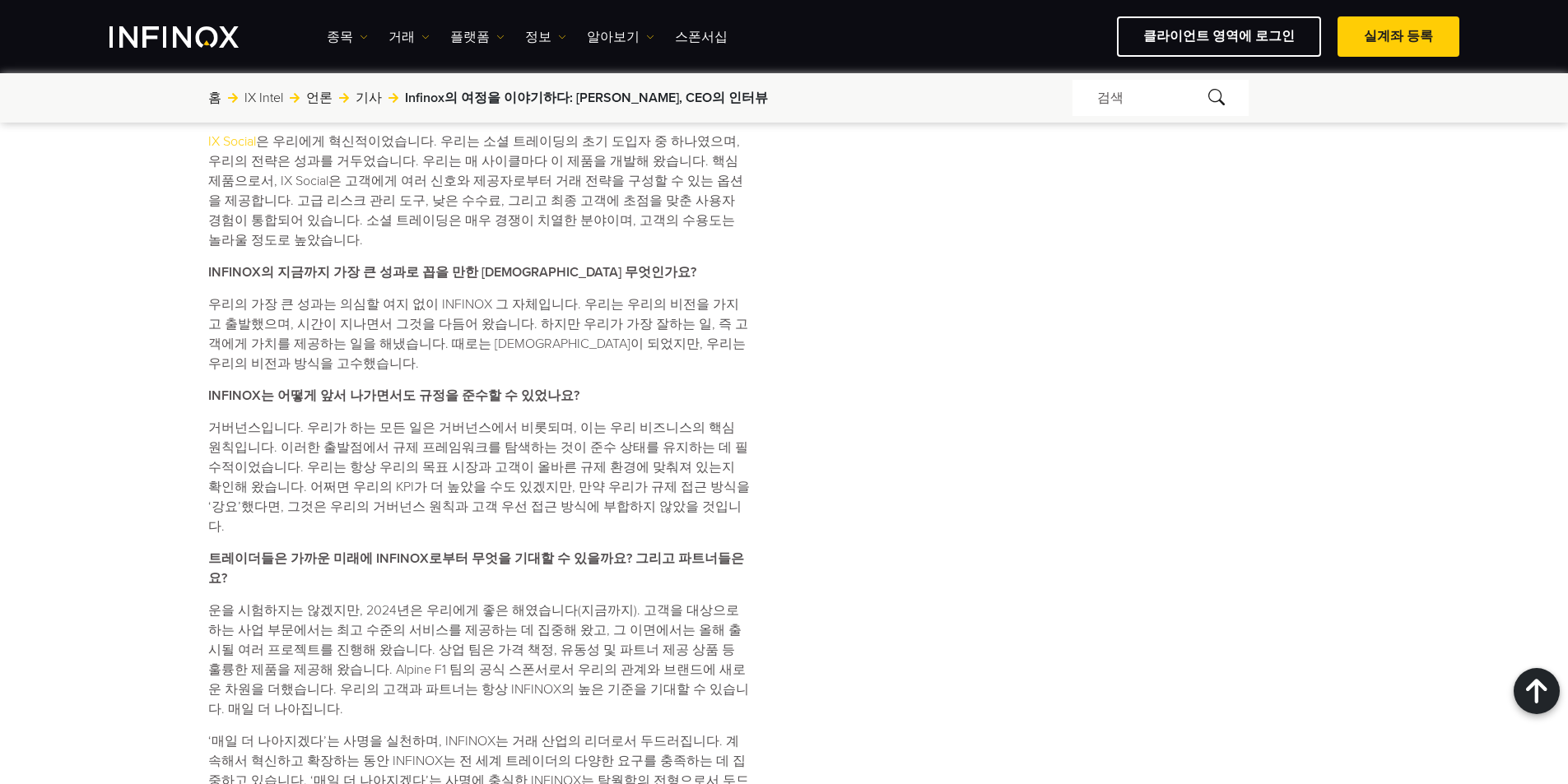
drag, startPoint x: 887, startPoint y: 585, endPoint x: 895, endPoint y: 583, distance: 8.2
